Goal: Find specific page/section: Find specific page/section

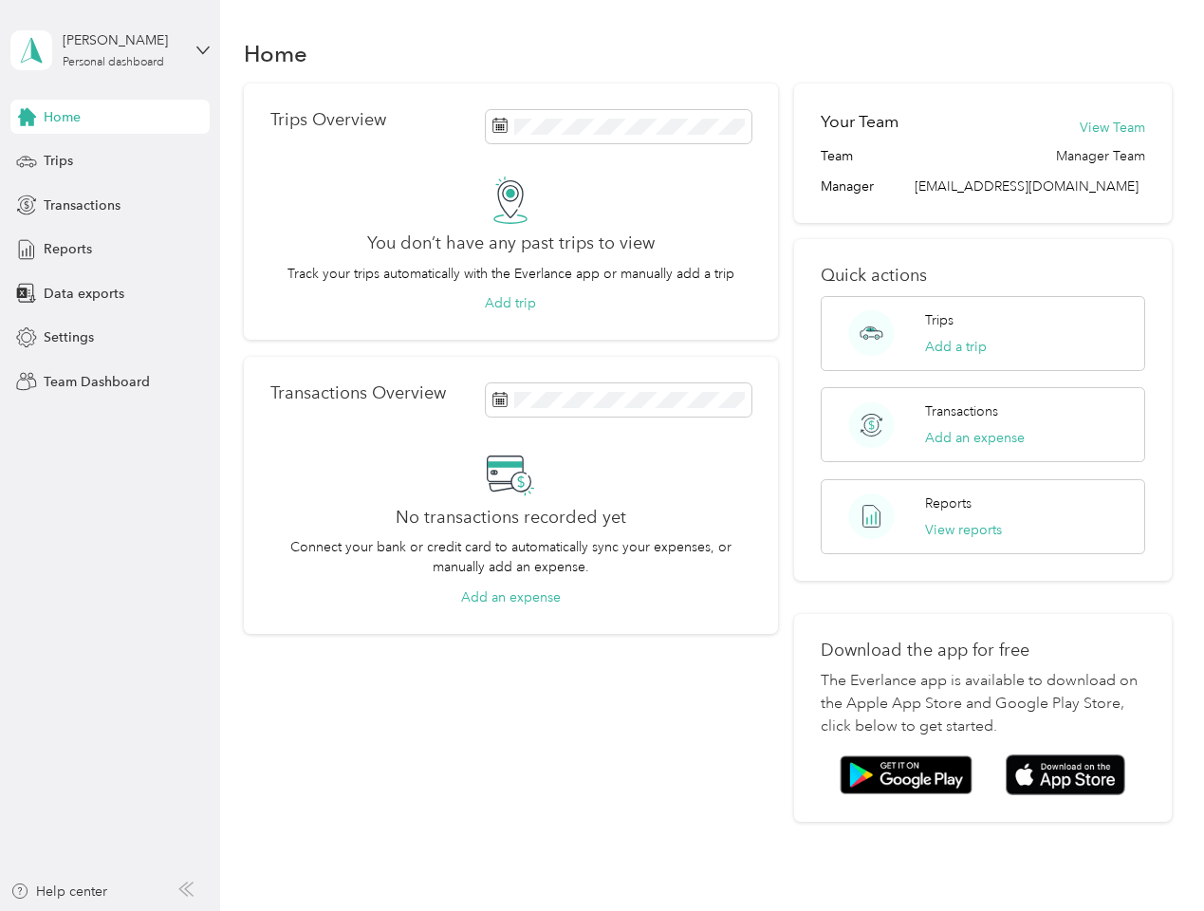
click at [602, 455] on div "No transactions recorded yet Connect your bank or credit card to automatically …" at bounding box center [510, 529] width 481 height 158
click at [110, 50] on div "[PERSON_NAME]" at bounding box center [122, 40] width 119 height 20
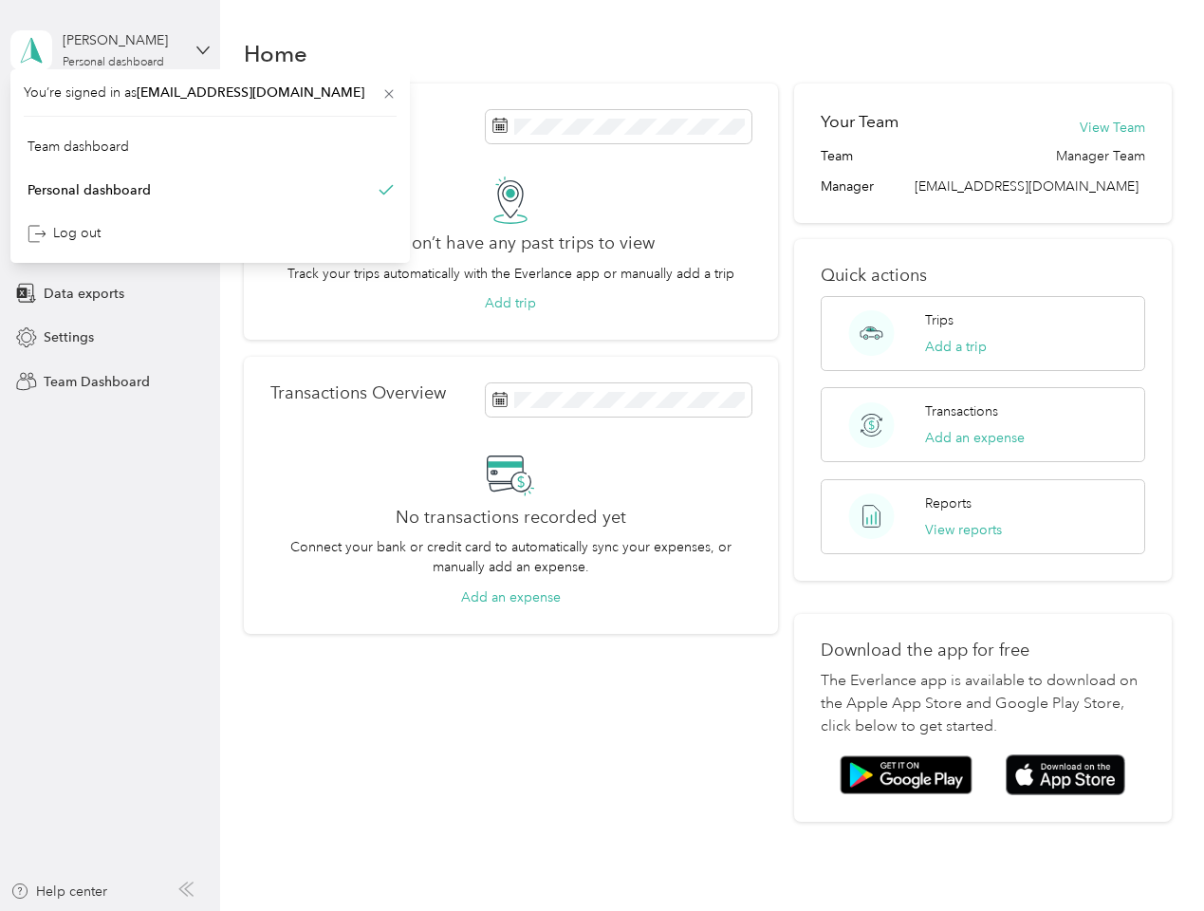
click at [110, 117] on div "You’re signed in as [EMAIL_ADDRESS][DOMAIN_NAME] Team dashboard Personal dashbo…" at bounding box center [209, 166] width 399 height 194
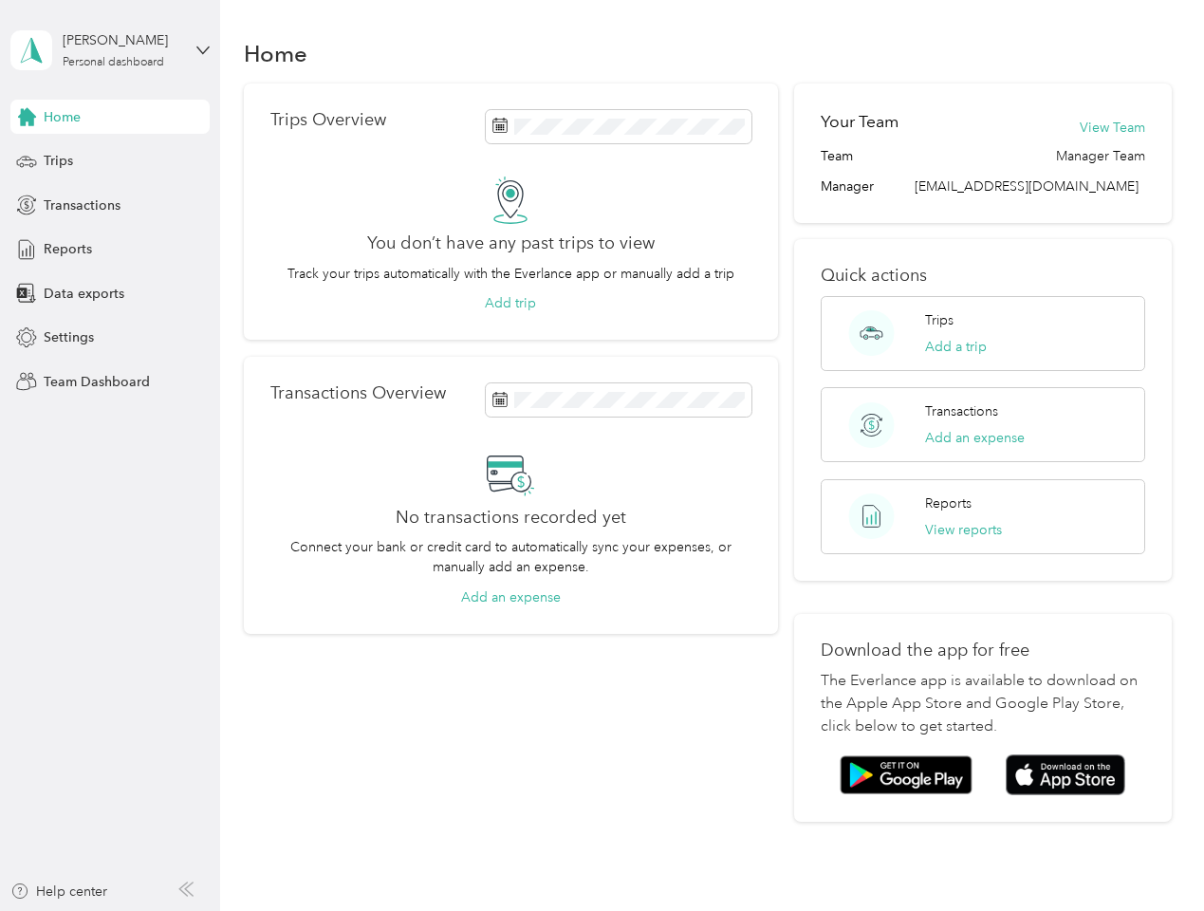
click at [27, 117] on div "You’re signed in as [EMAIL_ADDRESS][DOMAIN_NAME] Team dashboard Personal dashbo…" at bounding box center [209, 166] width 399 height 194
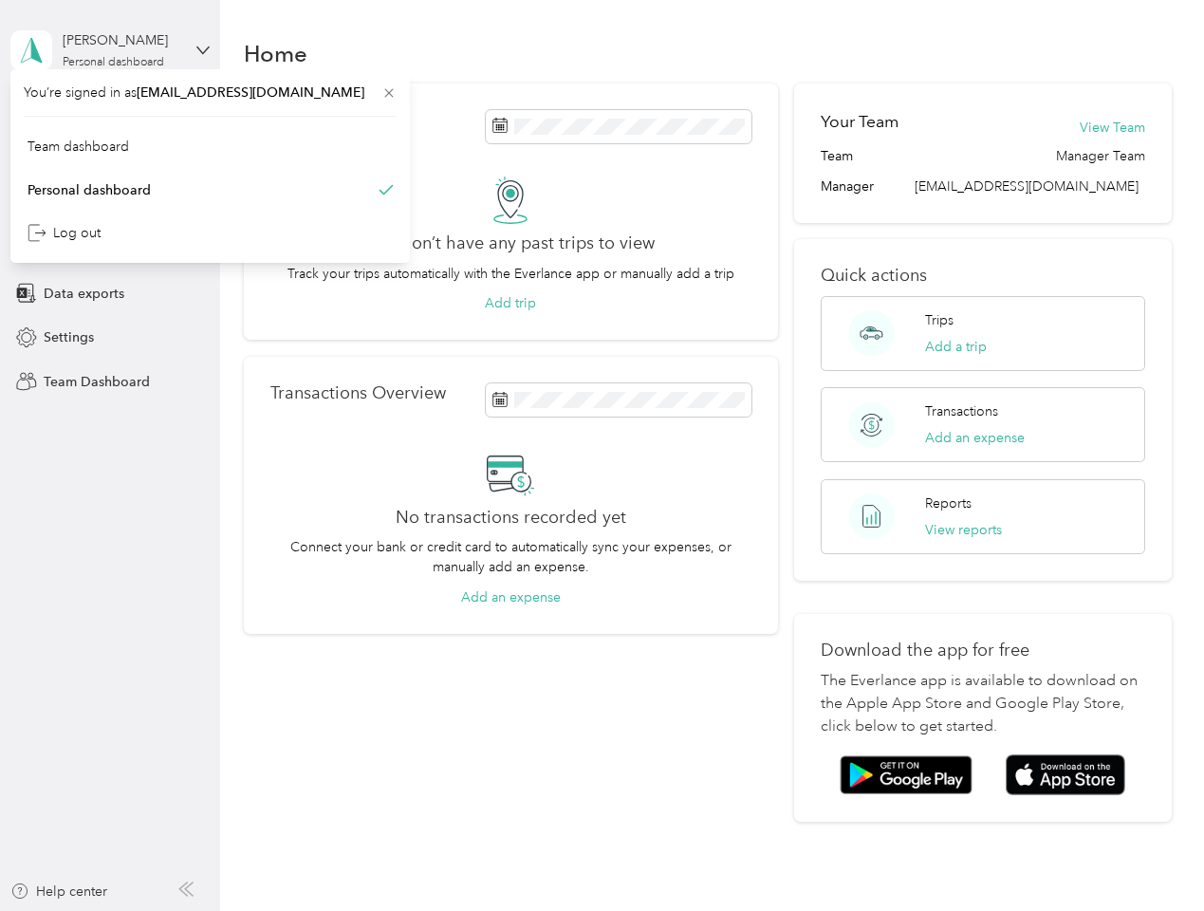
click at [110, 161] on div "Trips" at bounding box center [109, 161] width 199 height 34
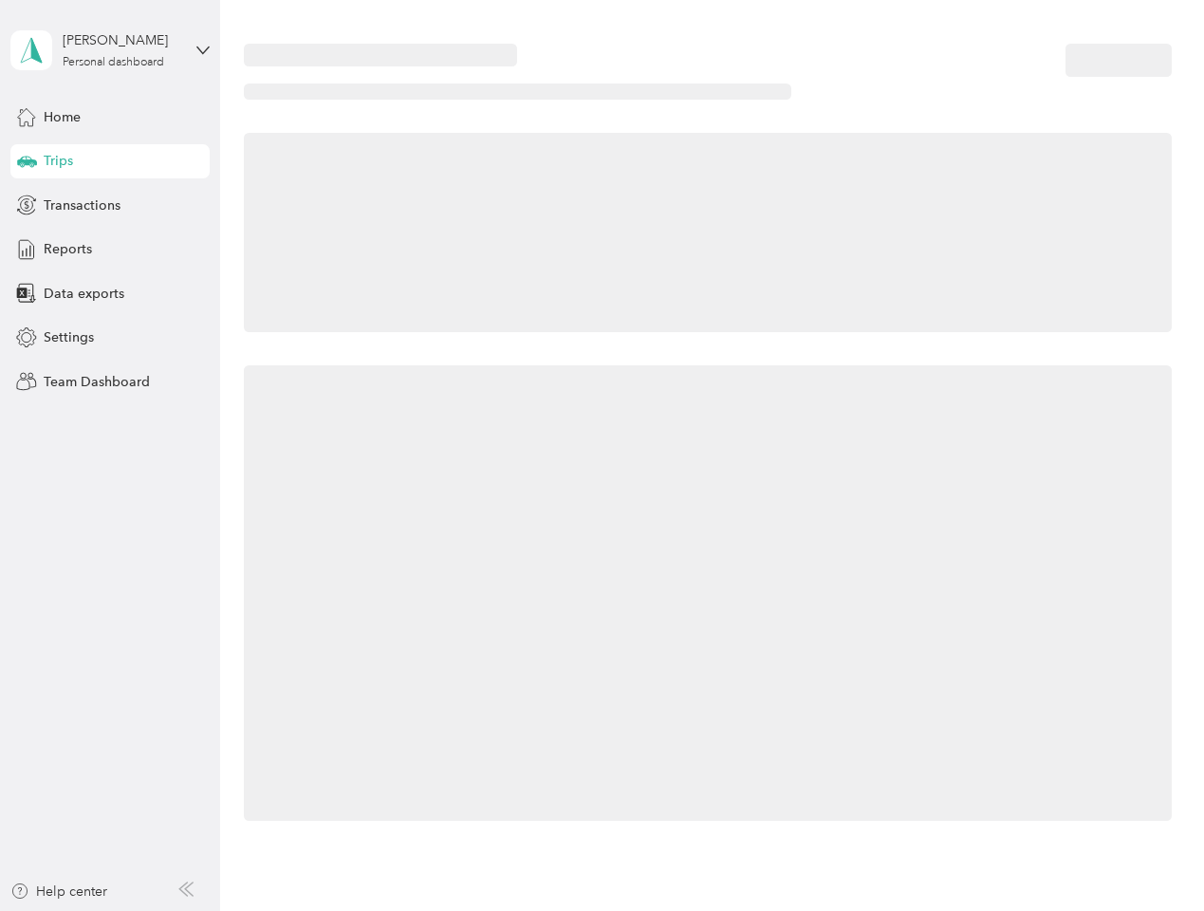
click at [27, 161] on icon at bounding box center [27, 160] width 20 height 9
